Goal: Task Accomplishment & Management: Manage account settings

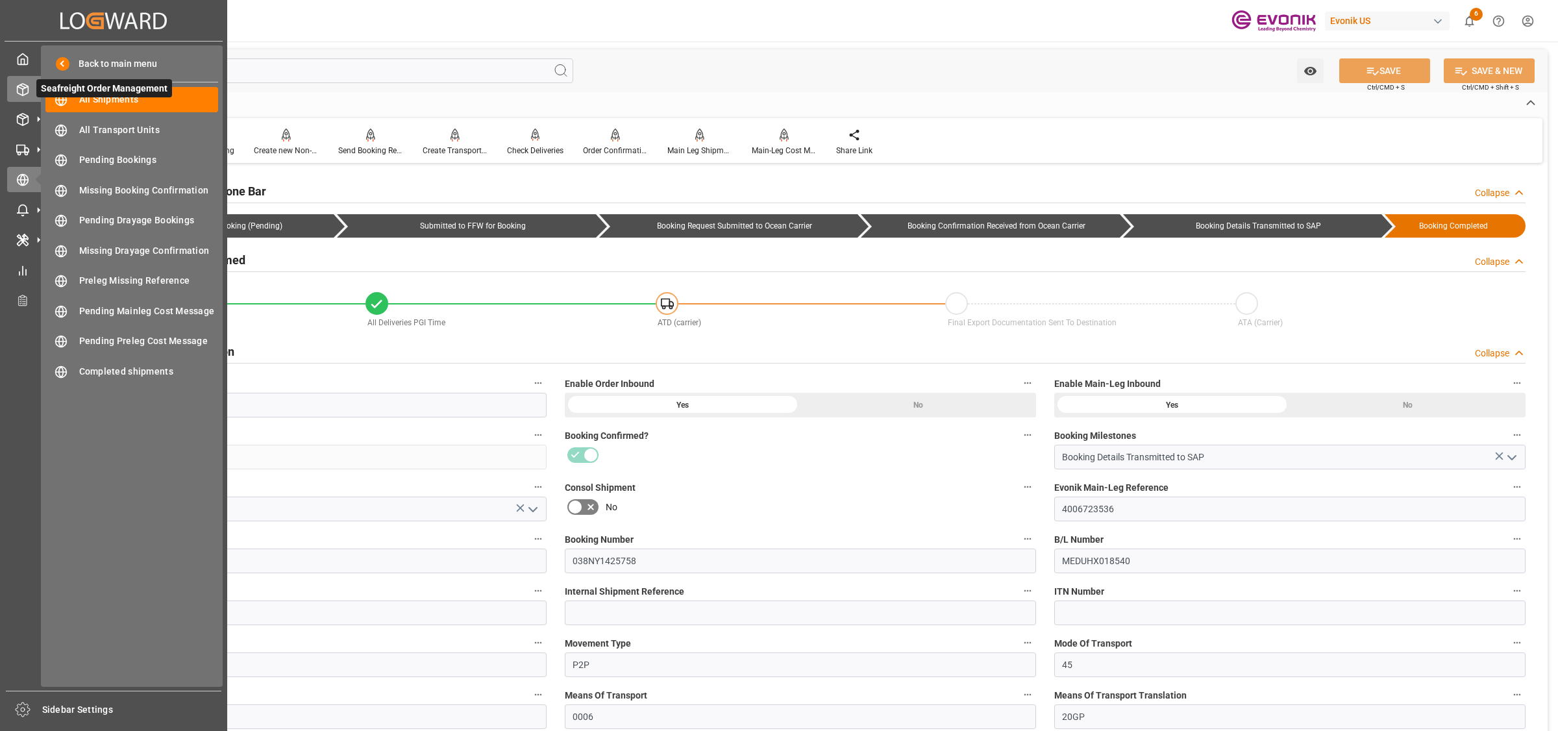
click at [7, 97] on div "Seafreight Order Management Seafreight Order Management" at bounding box center [113, 88] width 213 height 25
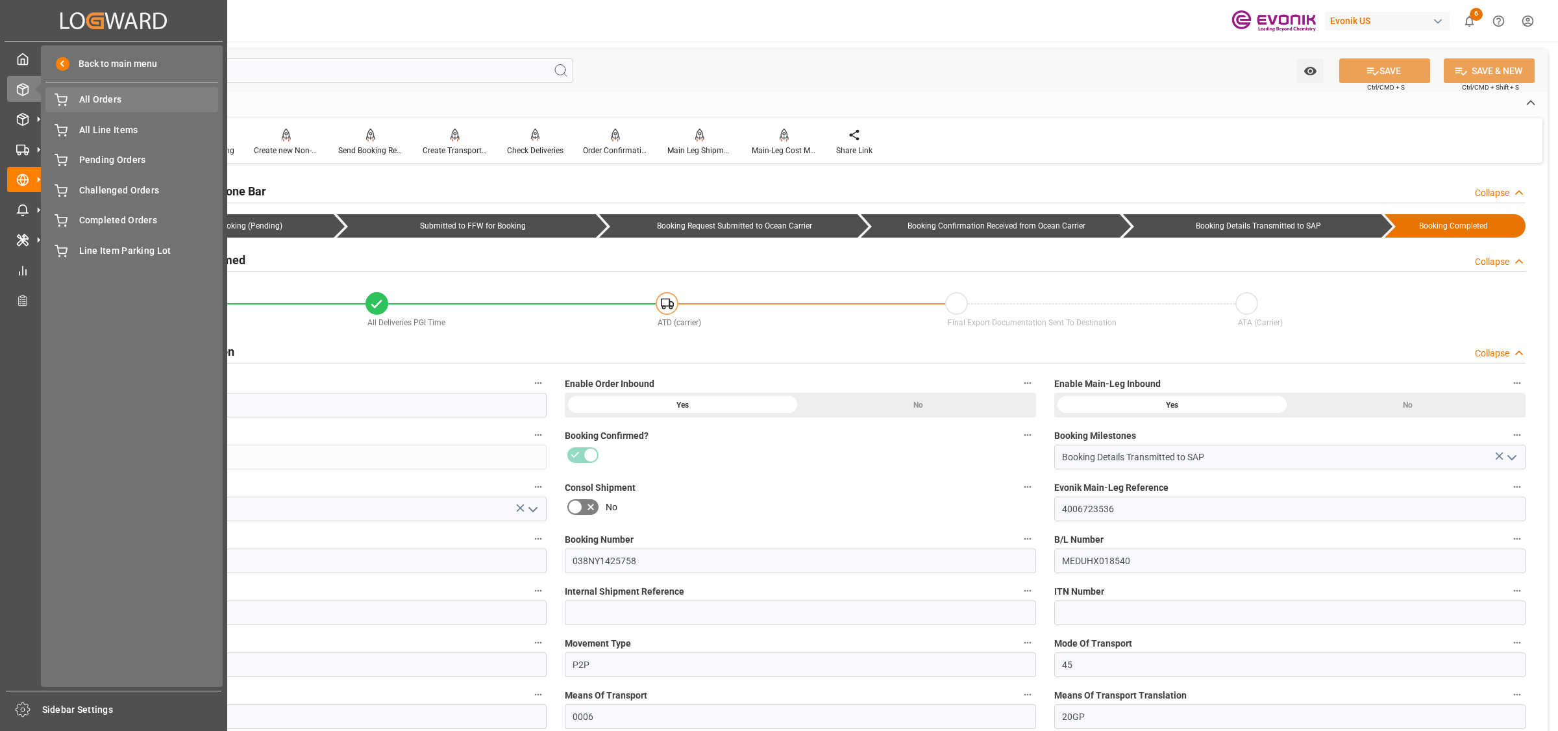
click at [109, 102] on span "All Orders" at bounding box center [149, 100] width 140 height 14
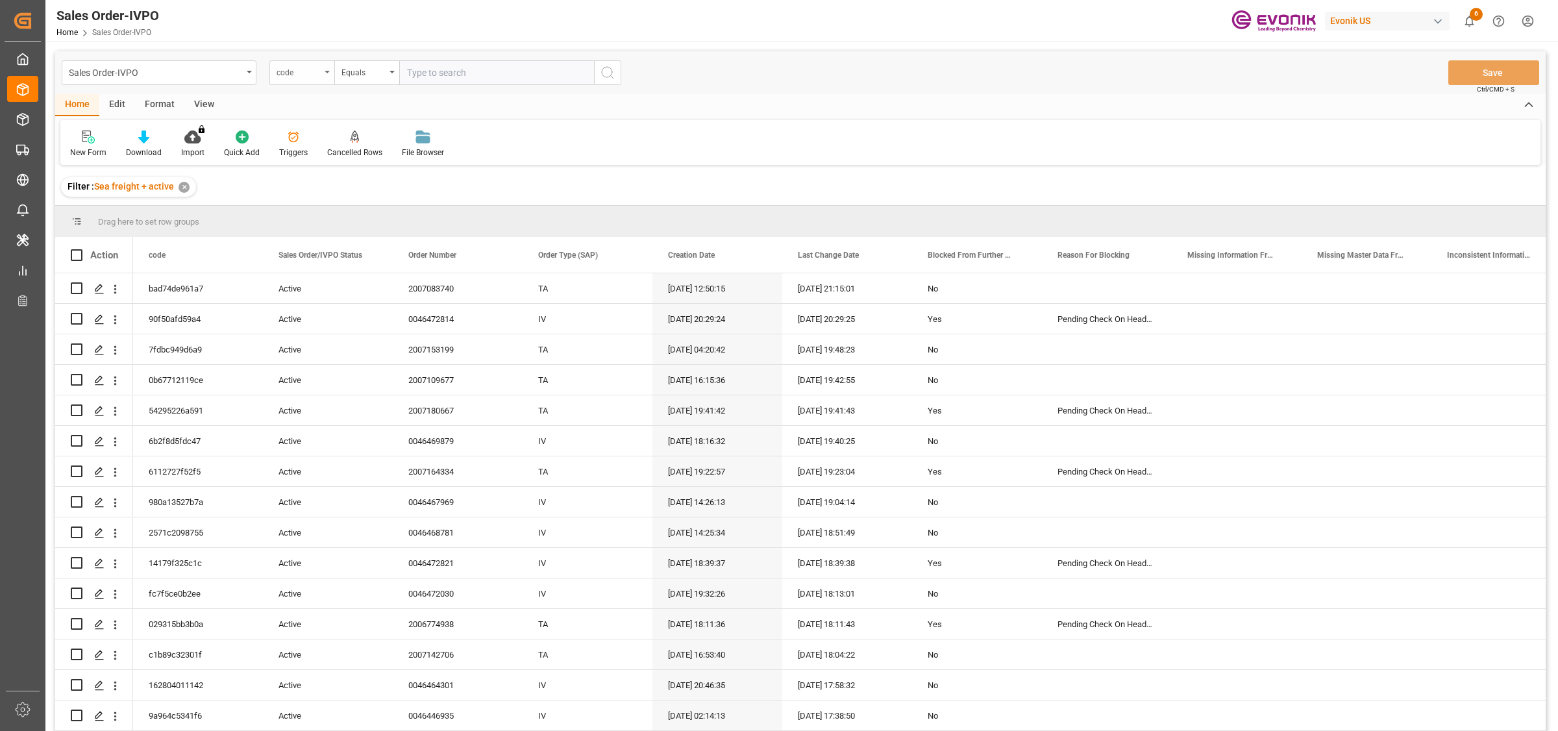
click at [301, 77] on div "code" at bounding box center [299, 71] width 44 height 15
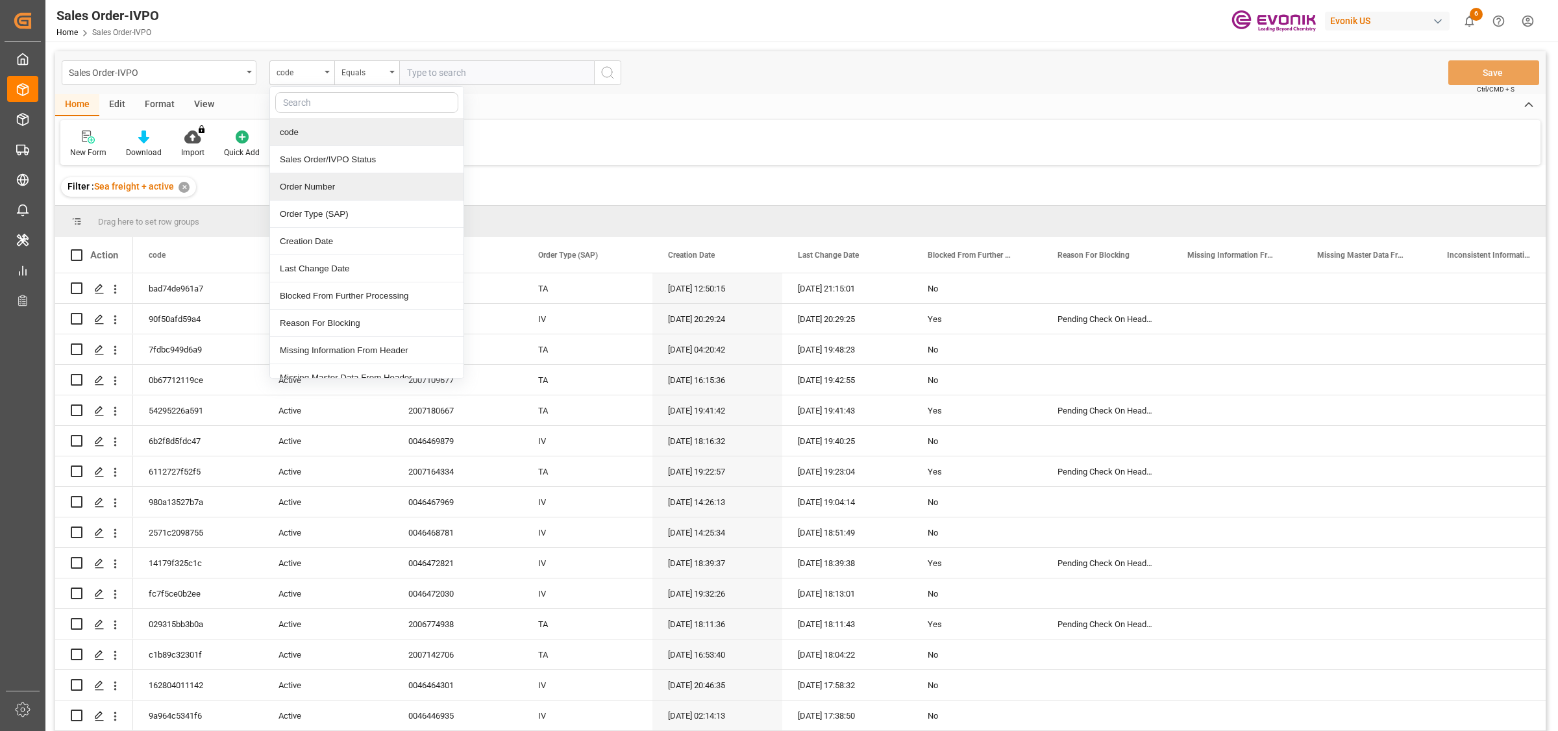
click at [321, 190] on div "Order Number" at bounding box center [366, 186] width 193 height 27
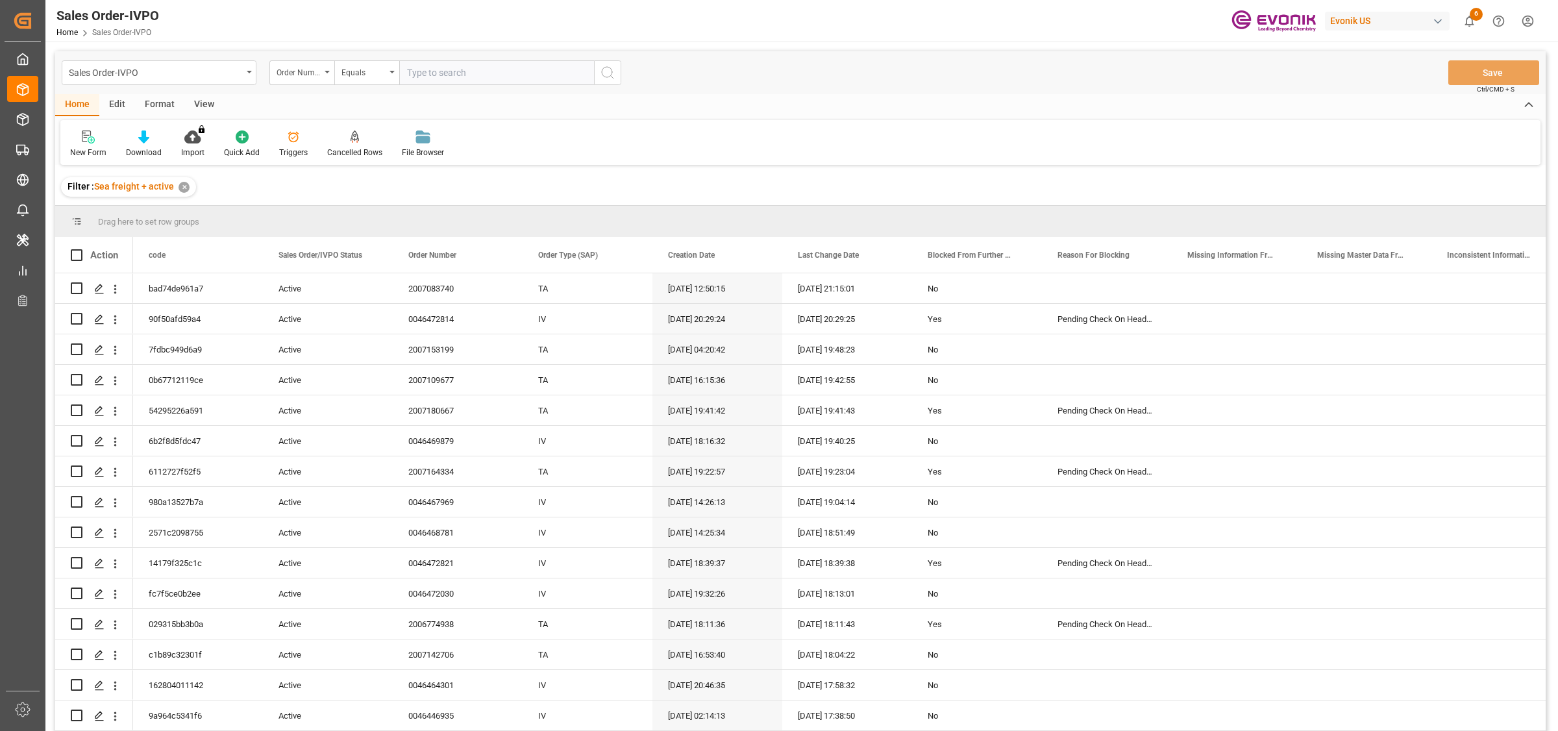
click at [449, 68] on input "text" at bounding box center [496, 72] width 195 height 25
paste input "2007173956"
type input "2007173956"
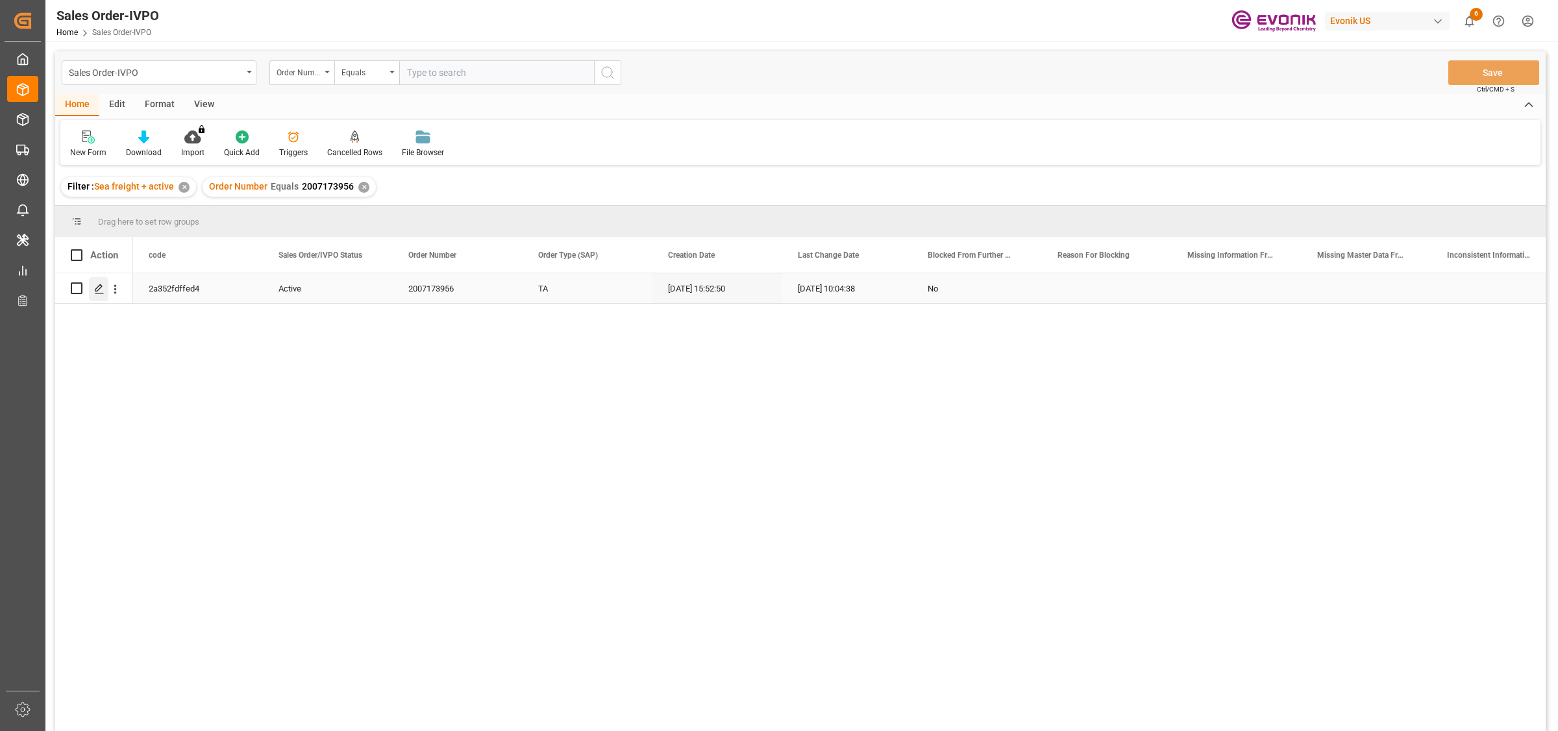
click at [101, 286] on polygon "Press SPACE to select this row." at bounding box center [98, 287] width 6 height 6
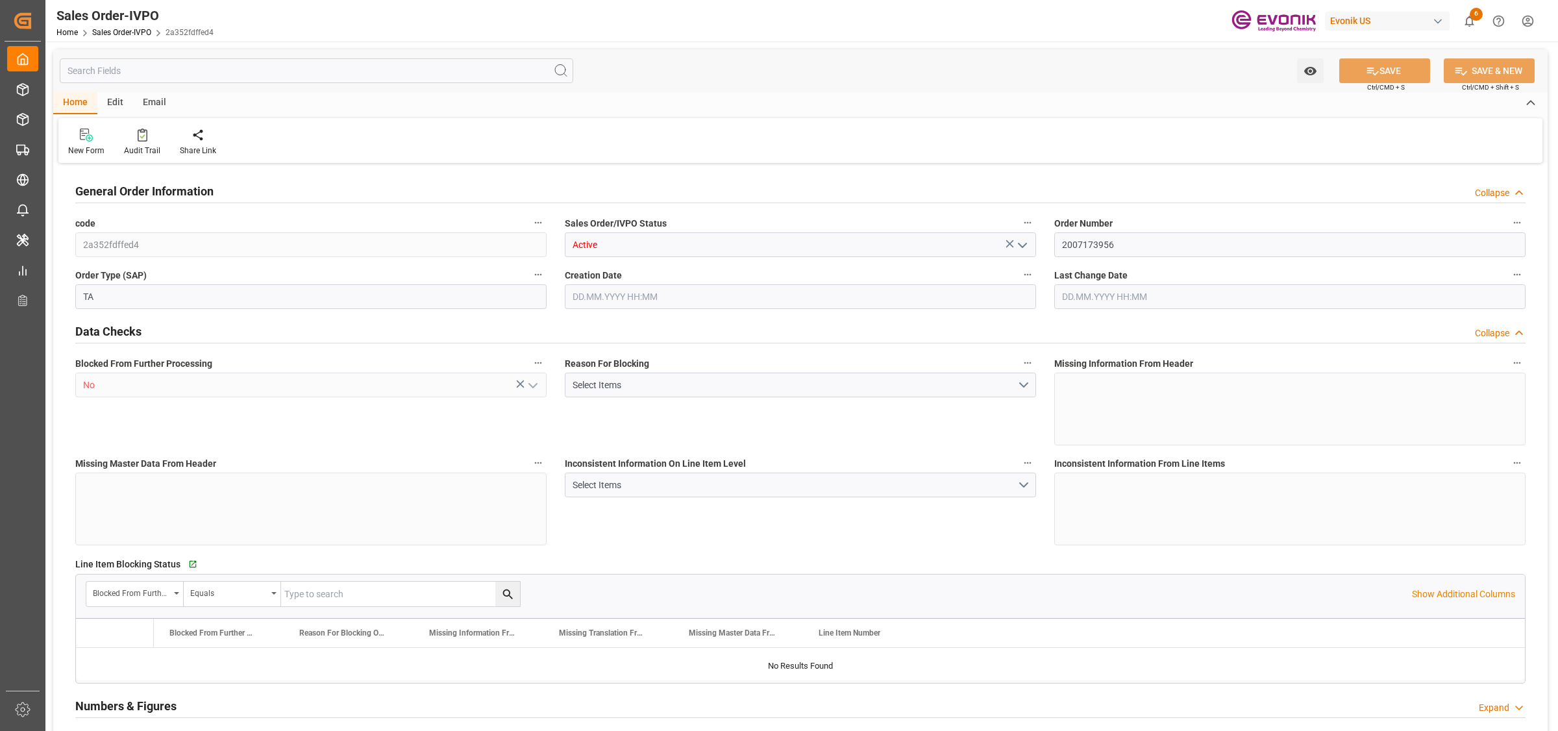
type input "COCTG"
type input "0"
type input "1"
type input "1449"
type input "[DATE] 15:52"
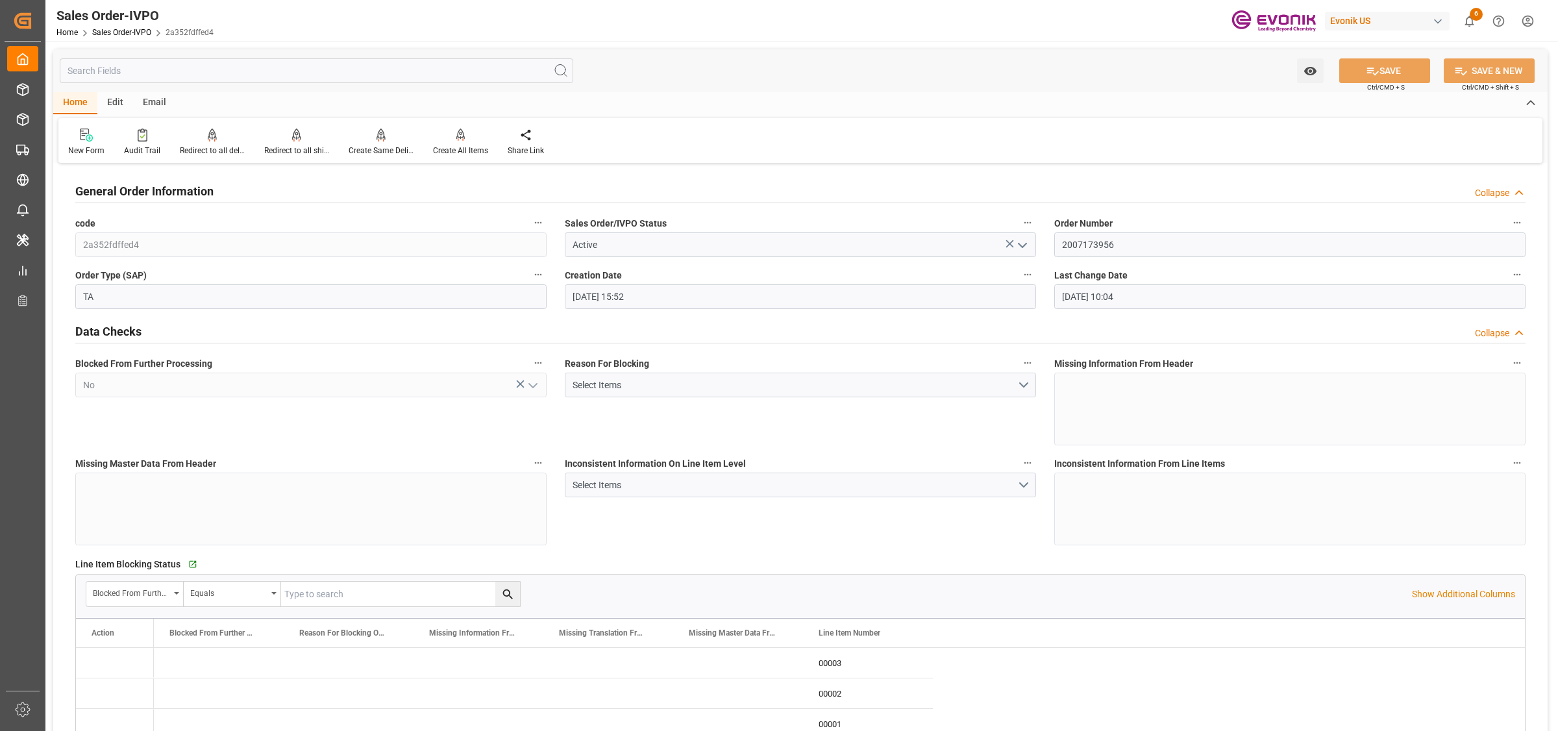
type input "[DATE] 10:04"
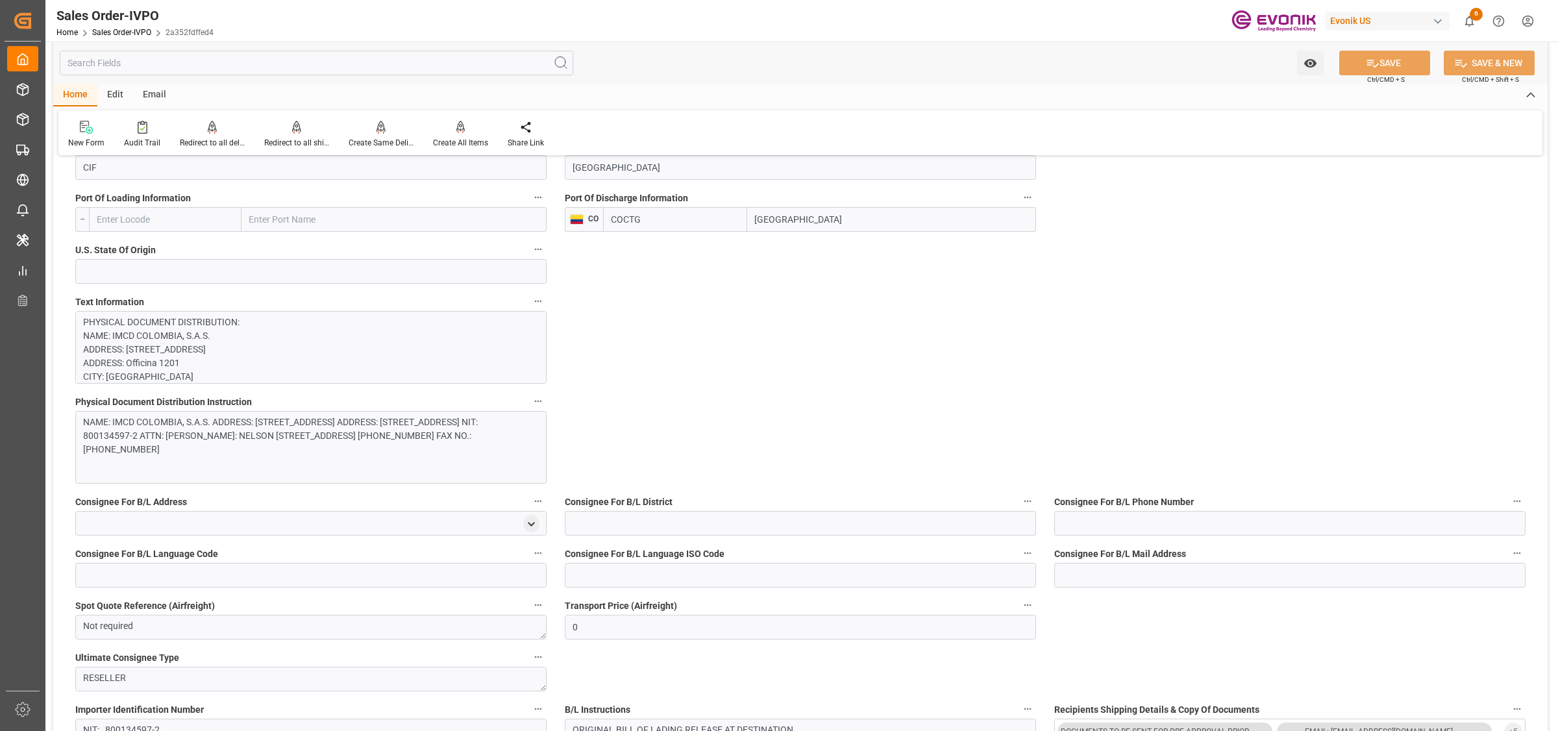
scroll to position [974, 0]
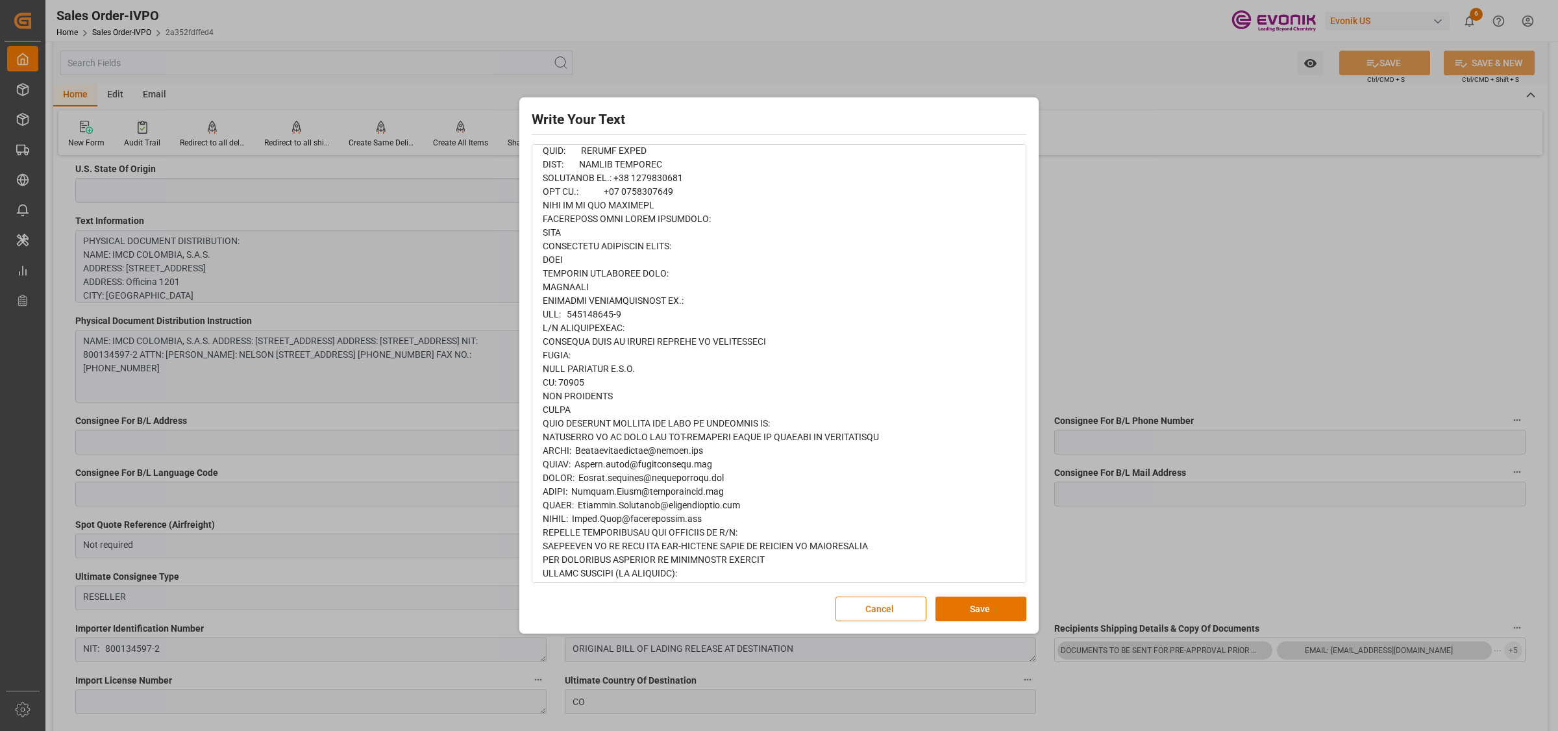
scroll to position [657, 0]
